Goal: Task Accomplishment & Management: Use online tool/utility

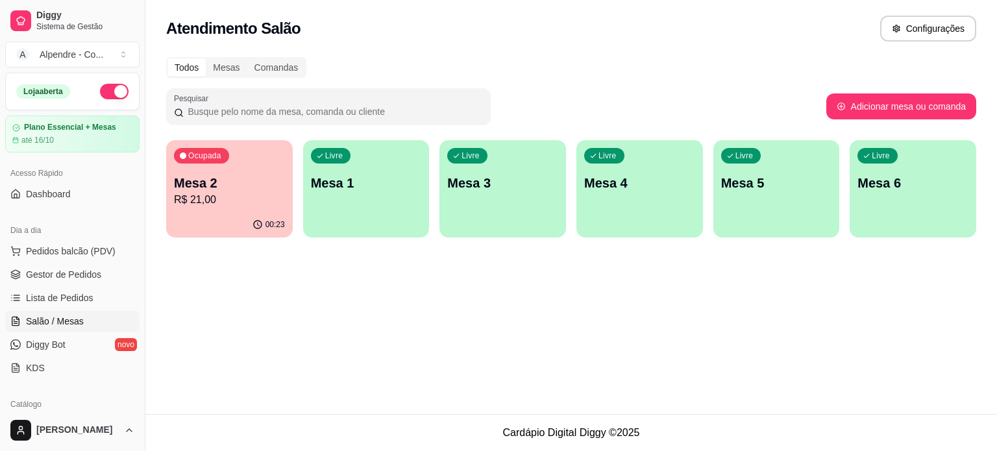
click at [223, 189] on p "Mesa 2" at bounding box center [229, 183] width 111 height 18
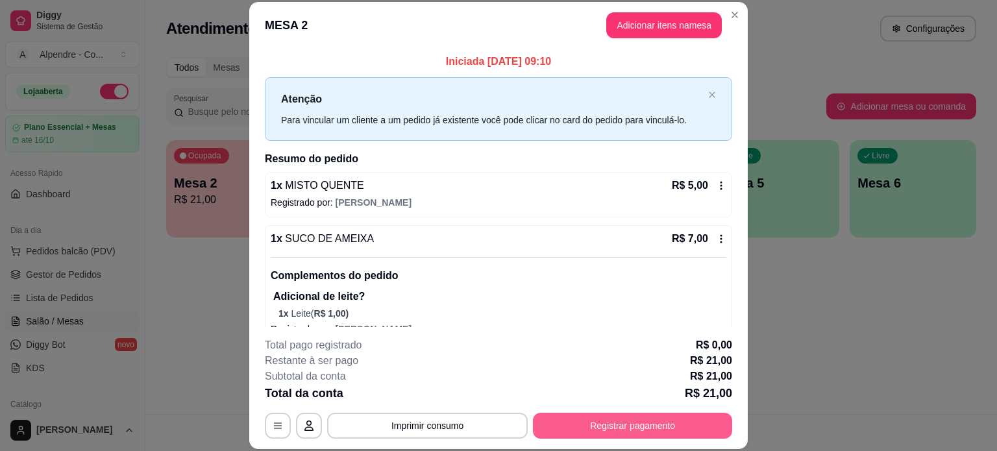
click at [640, 429] on button "Registrar pagamento" at bounding box center [632, 426] width 199 height 26
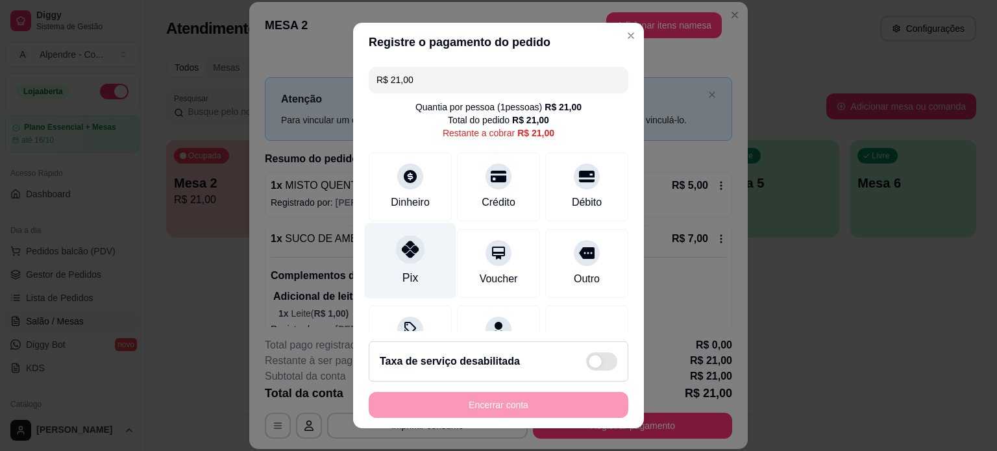
click at [399, 262] on div at bounding box center [410, 249] width 29 height 29
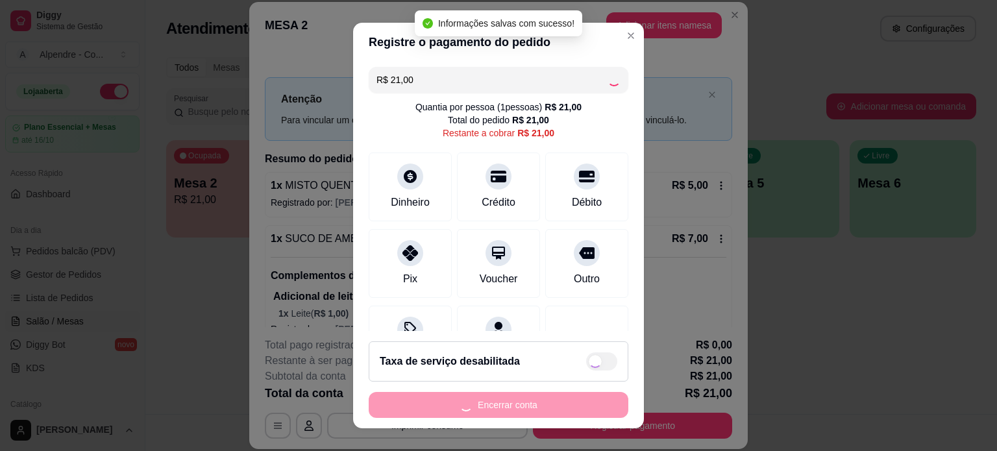
type input "R$ 0,00"
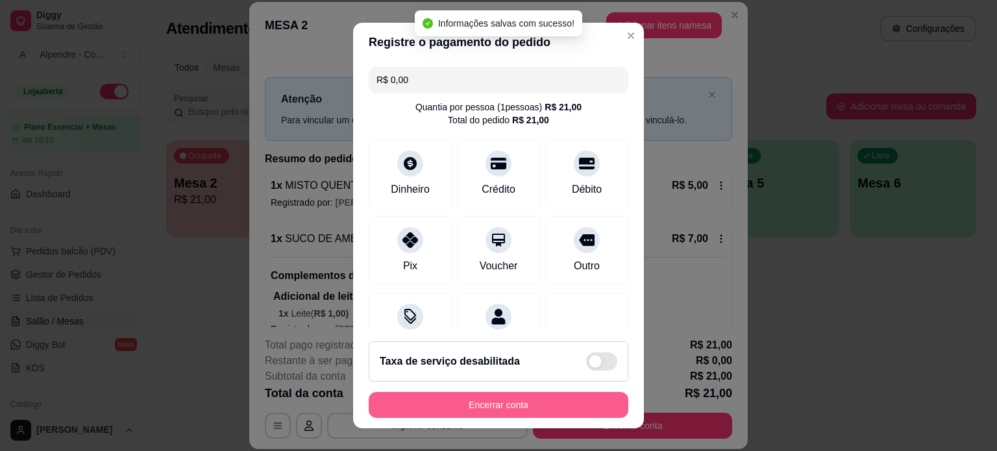
click at [499, 410] on button "Encerrar conta" at bounding box center [499, 405] width 260 height 26
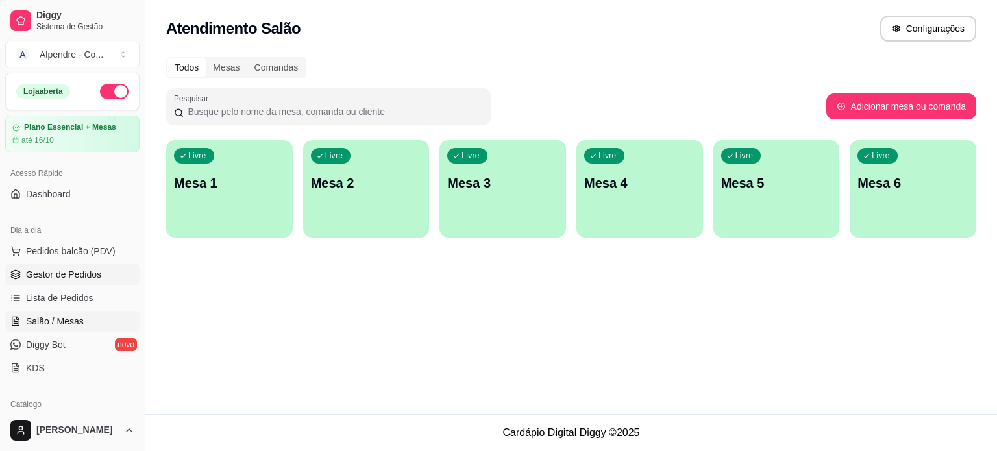
click at [66, 269] on span "Gestor de Pedidos" at bounding box center [63, 274] width 75 height 13
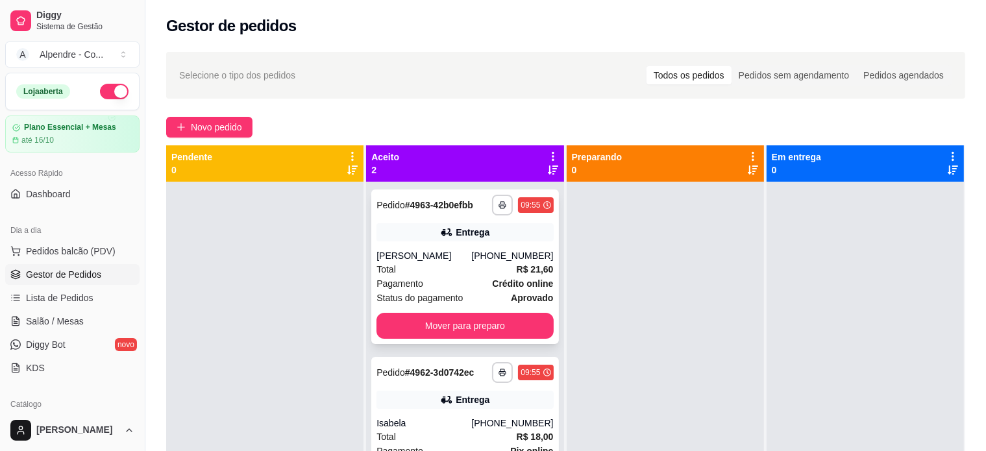
click at [471, 260] on div "[PERSON_NAME]" at bounding box center [424, 255] width 95 height 13
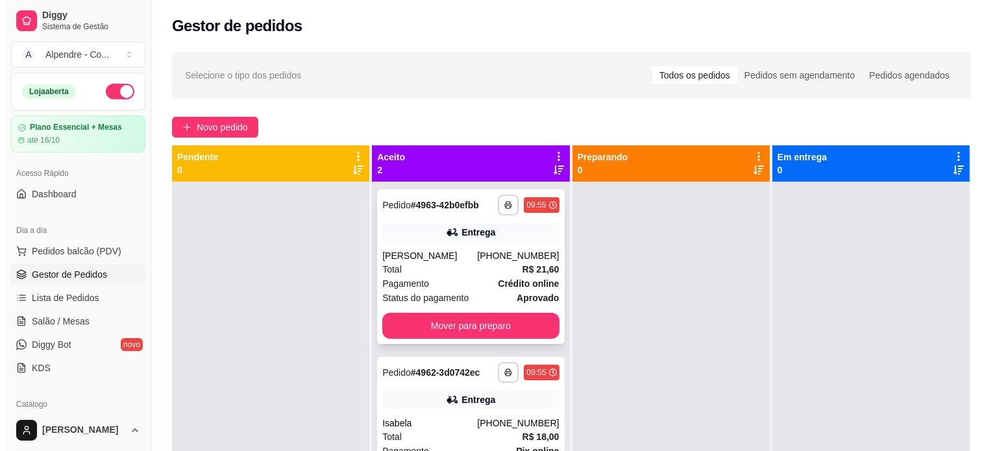
scroll to position [36, 0]
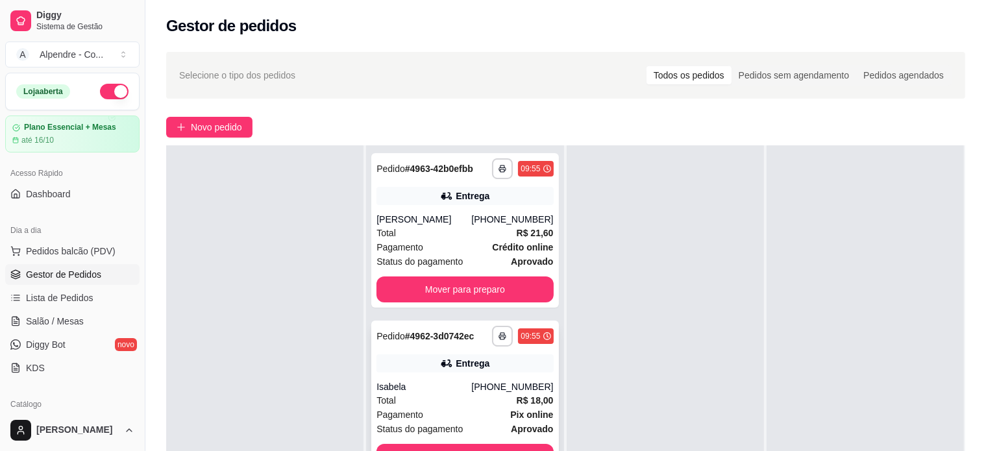
click at [443, 403] on div "Total R$ 18,00" at bounding box center [465, 400] width 177 height 14
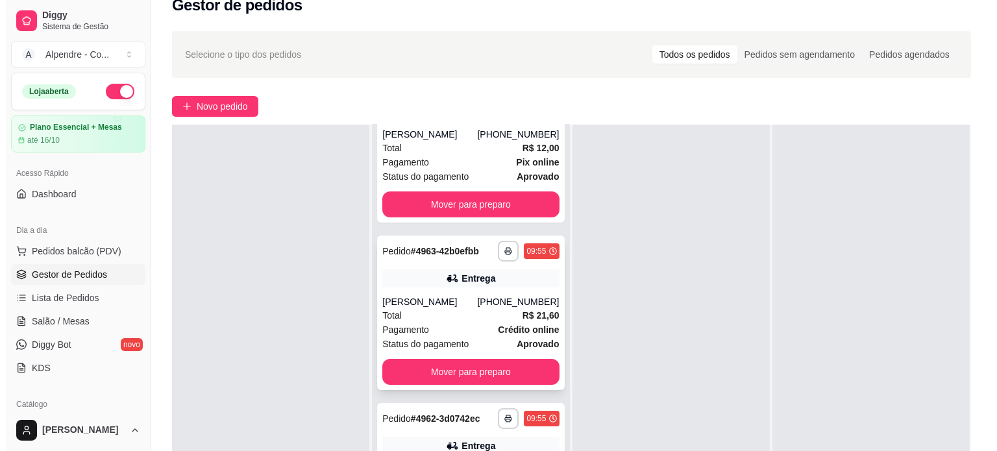
scroll to position [197, 0]
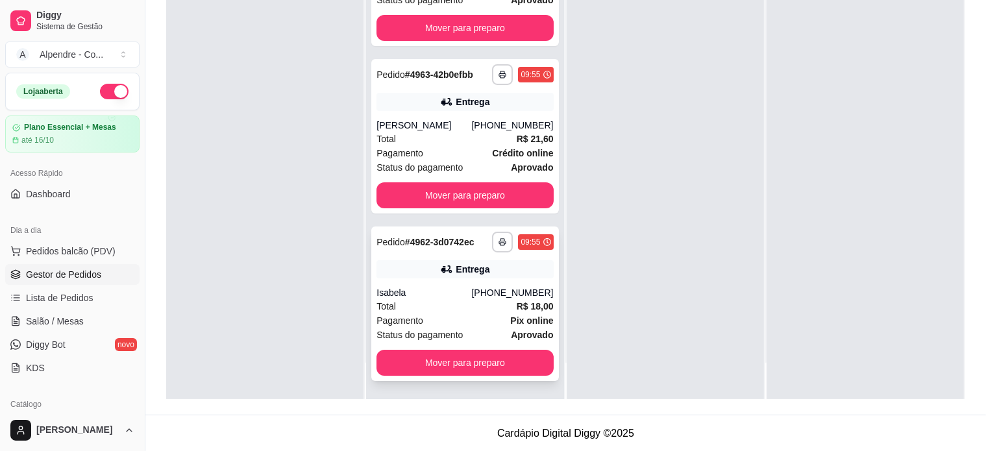
click at [449, 306] on div "Total R$ 18,00" at bounding box center [465, 306] width 177 height 14
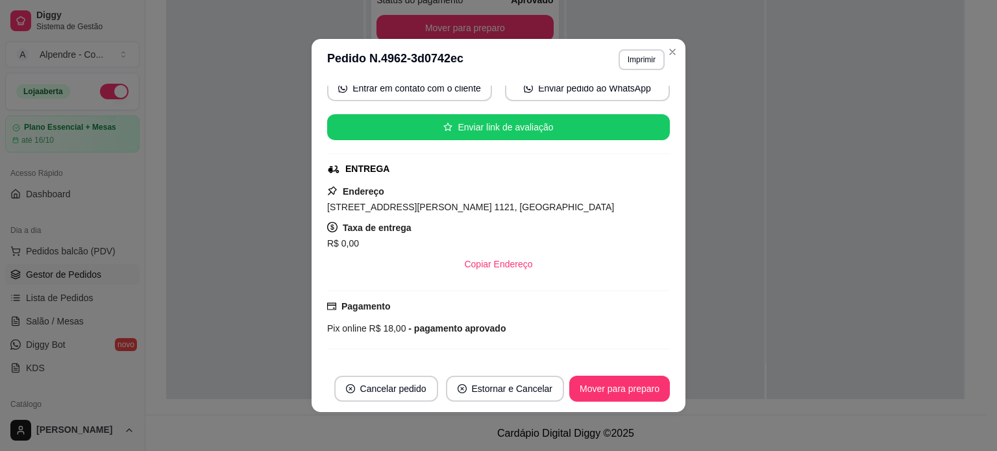
scroll to position [130, 0]
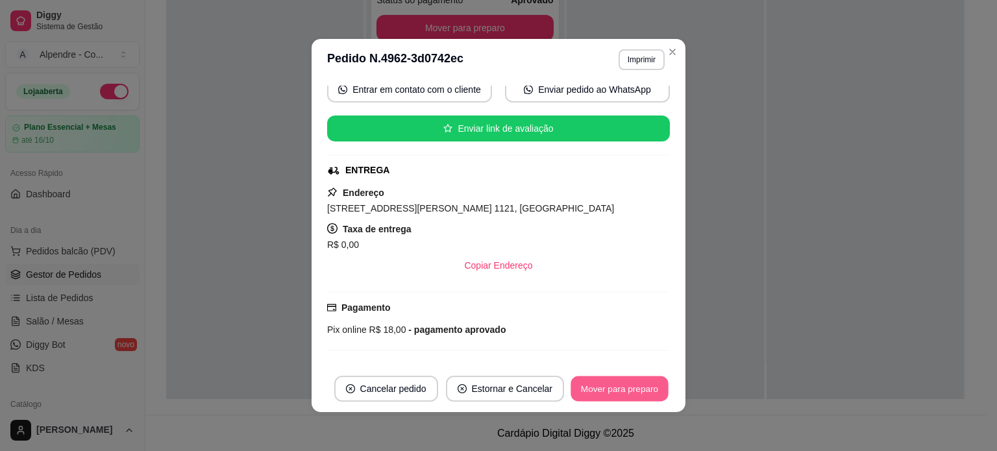
click at [616, 390] on button "Mover para preparo" at bounding box center [619, 389] width 97 height 25
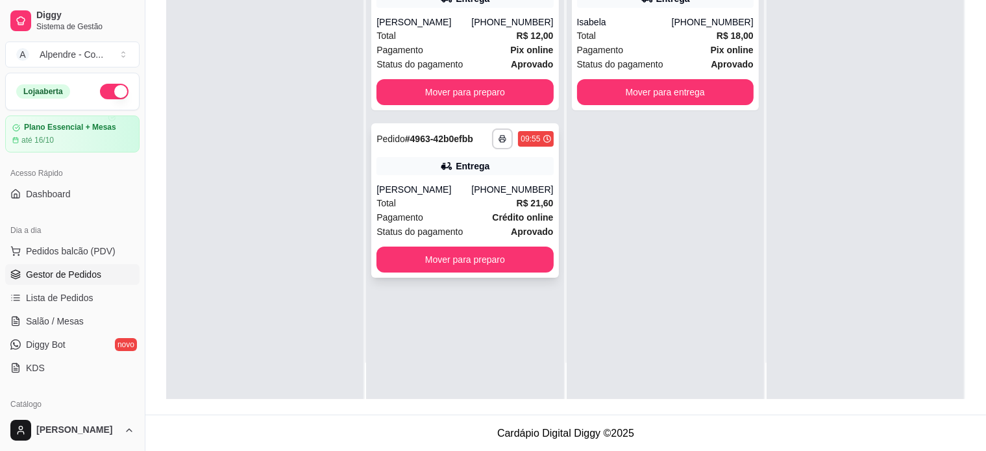
click at [446, 208] on div "Total R$ 21,60" at bounding box center [465, 203] width 177 height 14
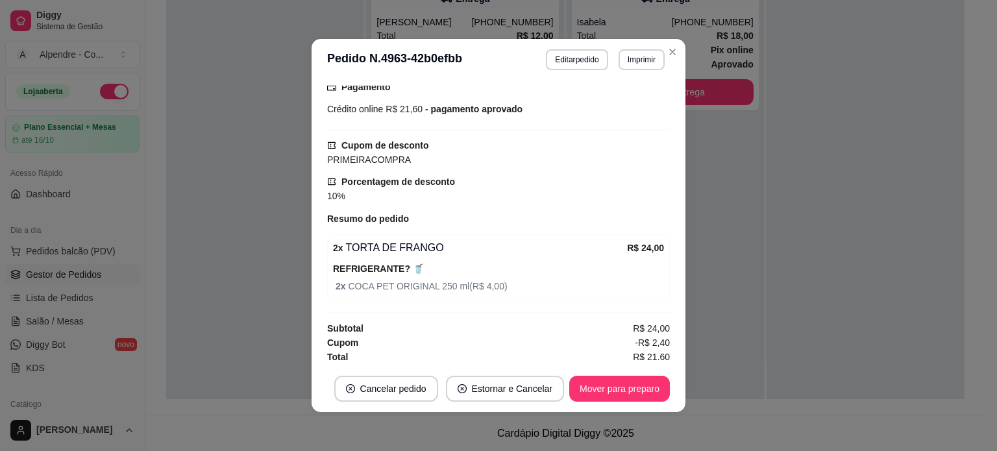
scroll to position [353, 0]
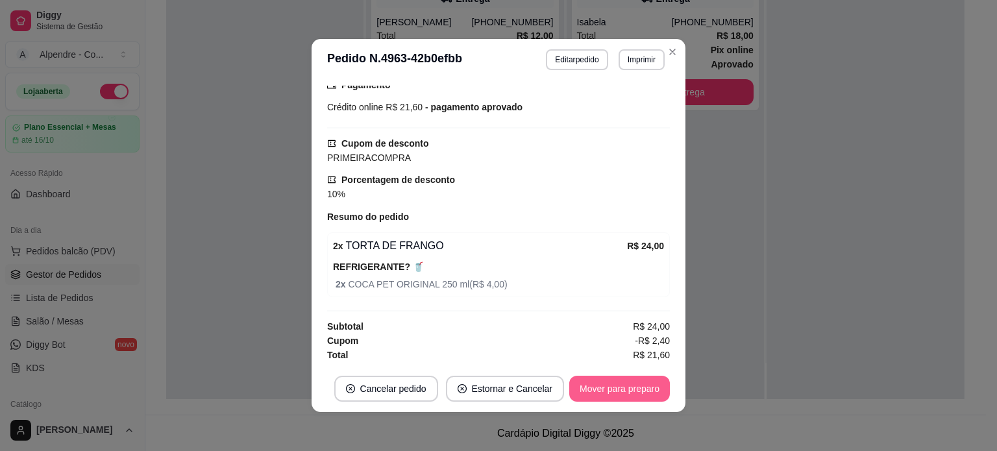
click at [620, 386] on button "Mover para preparo" at bounding box center [619, 389] width 101 height 26
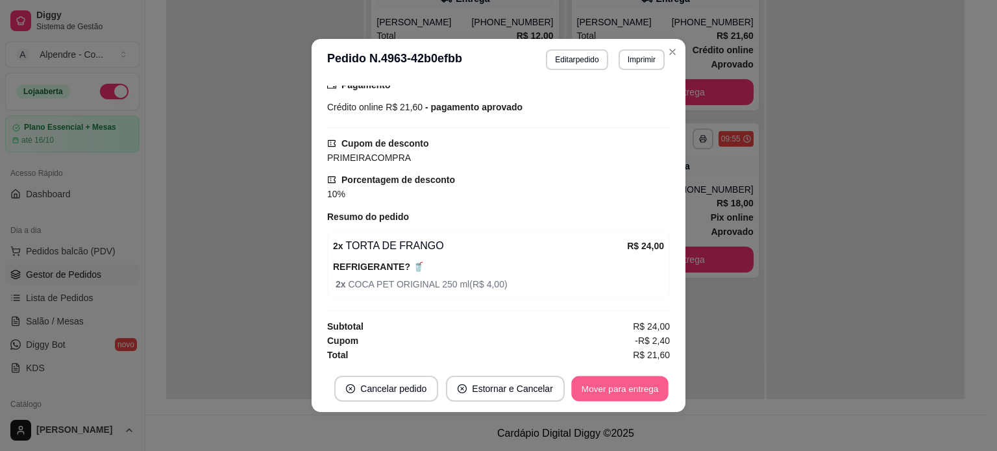
click at [619, 388] on button "Mover para entrega" at bounding box center [619, 389] width 97 height 25
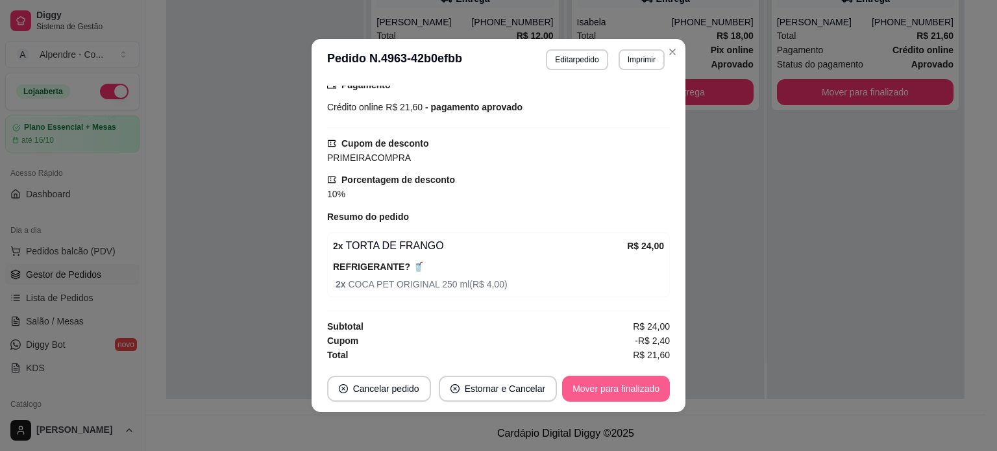
click at [590, 390] on button "Mover para finalizado" at bounding box center [616, 389] width 108 height 26
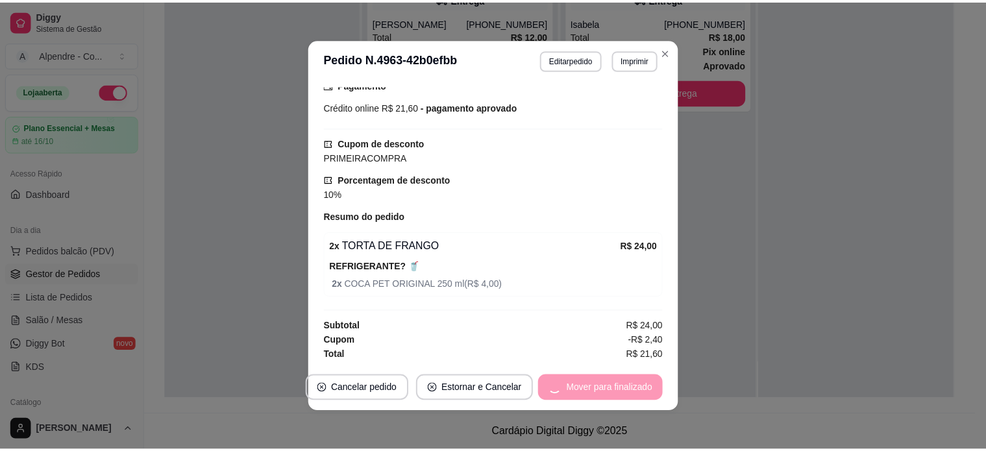
scroll to position [323, 0]
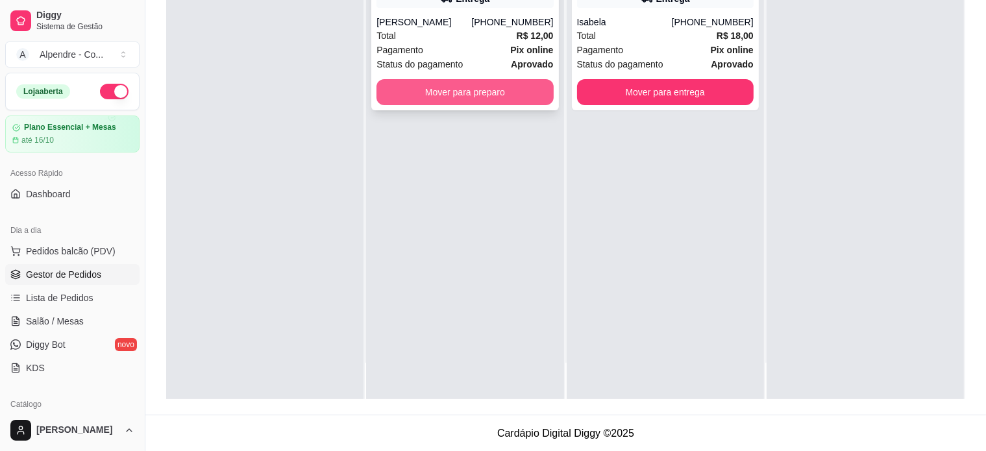
click at [479, 90] on button "Mover para preparo" at bounding box center [465, 92] width 177 height 26
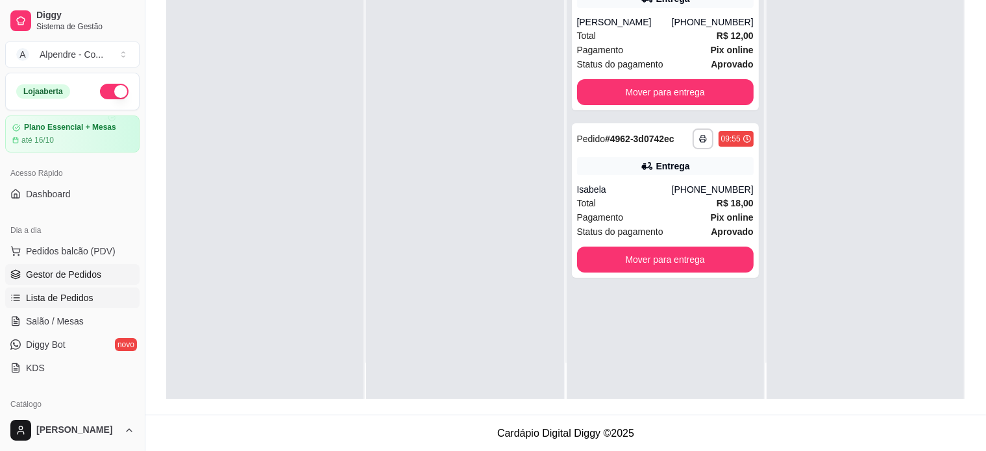
click at [51, 301] on span "Lista de Pedidos" at bounding box center [60, 298] width 68 height 13
